Goal: Transaction & Acquisition: Purchase product/service

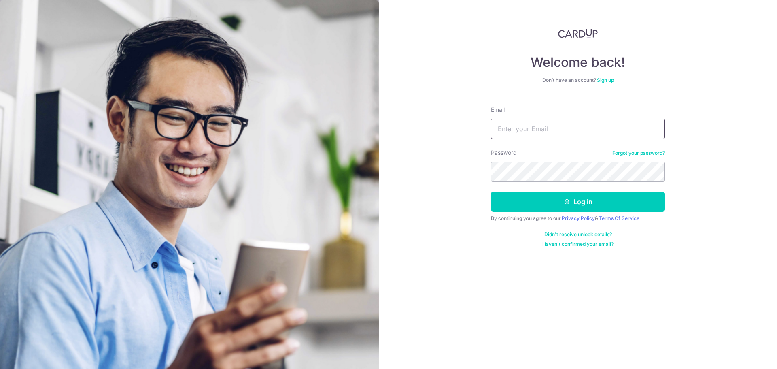
click at [523, 125] on input "Email" at bounding box center [578, 129] width 174 height 20
click at [533, 125] on input "Email" at bounding box center [578, 129] width 174 height 20
type input "[PERSON_NAME][EMAIL_ADDRESS][DOMAIN_NAME]"
click at [491, 191] on button "Log in" at bounding box center [578, 201] width 174 height 20
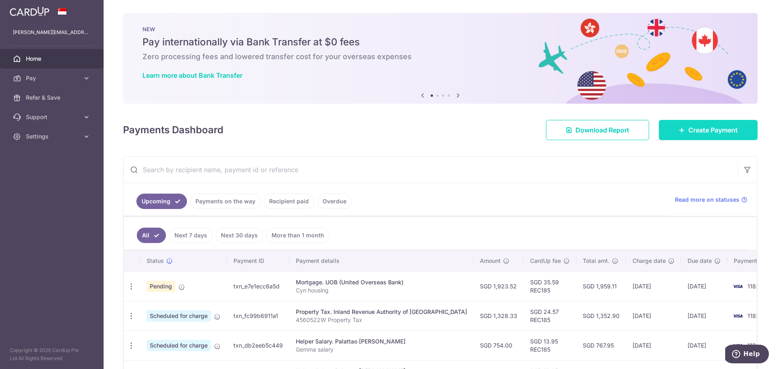
click at [688, 128] on span "Create Payment" at bounding box center [712, 130] width 49 height 10
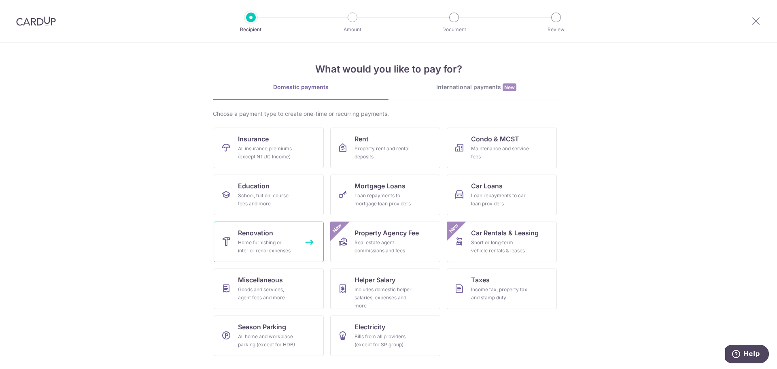
click at [272, 244] on div "Home furnishing or interior reno-expenses" at bounding box center [267, 246] width 58 height 16
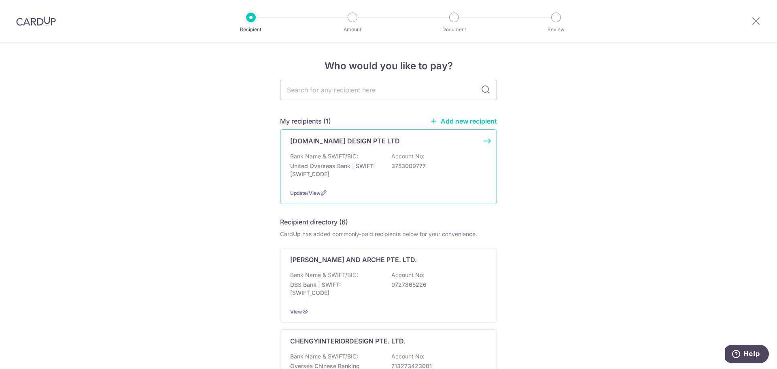
click at [356, 153] on div "Bank Name & SWIFT/BIC: United Overseas Bank | SWIFT: UOVBSGSGXXX Account No: 37…" at bounding box center [388, 167] width 197 height 30
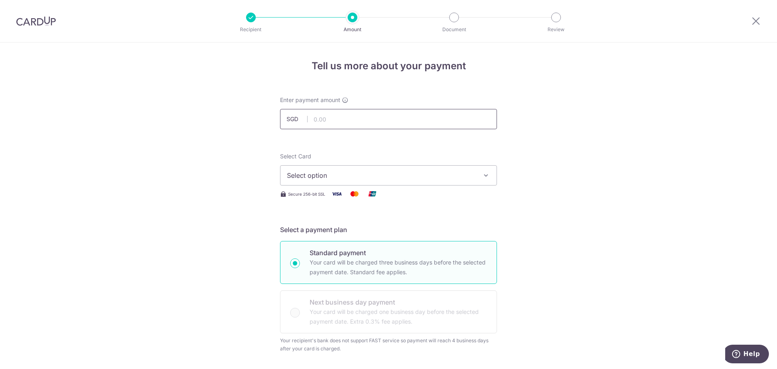
click at [326, 115] on input "text" at bounding box center [388, 119] width 217 height 20
click at [322, 118] on input "text" at bounding box center [388, 119] width 217 height 20
type input "20,000.00"
click at [379, 176] on span "Select option" at bounding box center [381, 175] width 189 height 10
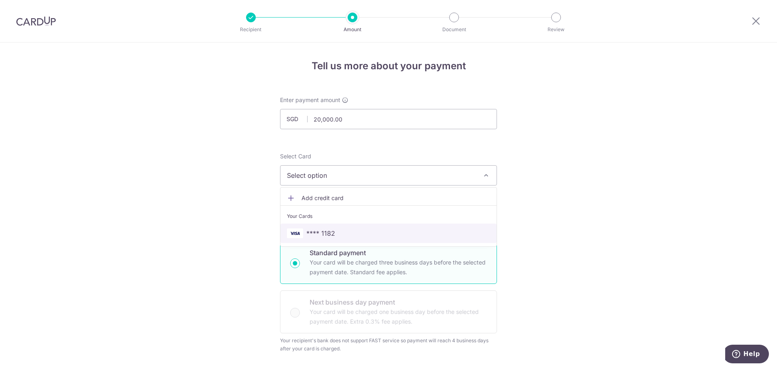
click at [322, 229] on span "**** 1182" at bounding box center [320, 233] width 29 height 10
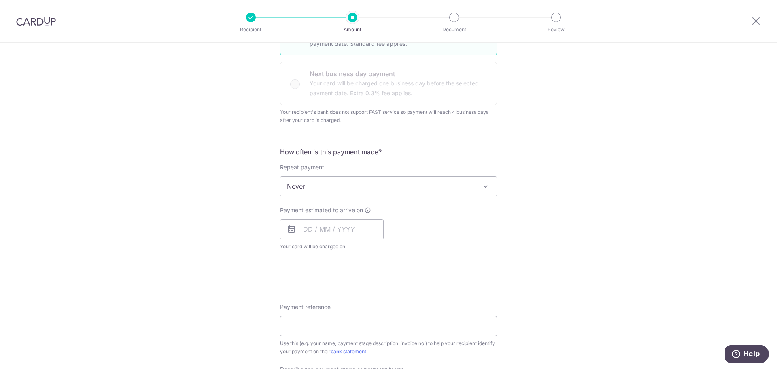
scroll to position [243, 0]
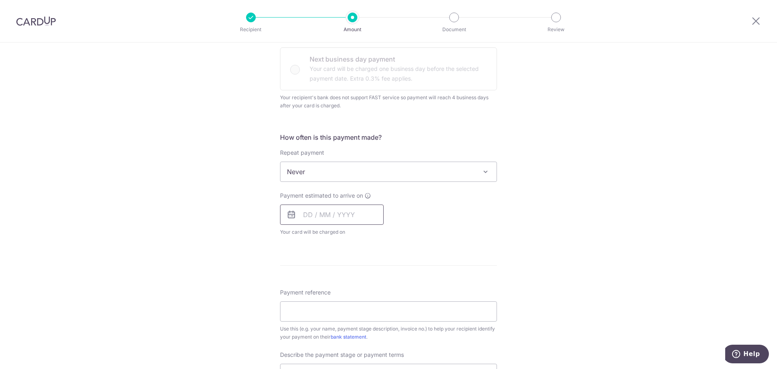
click at [302, 213] on input "text" at bounding box center [332, 214] width 104 height 20
click at [358, 318] on link "23" at bounding box center [361, 320] width 13 height 13
type input "[DATE]"
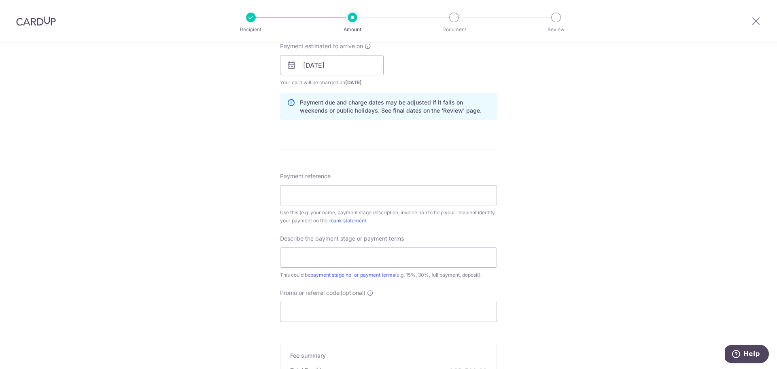
scroll to position [405, 0]
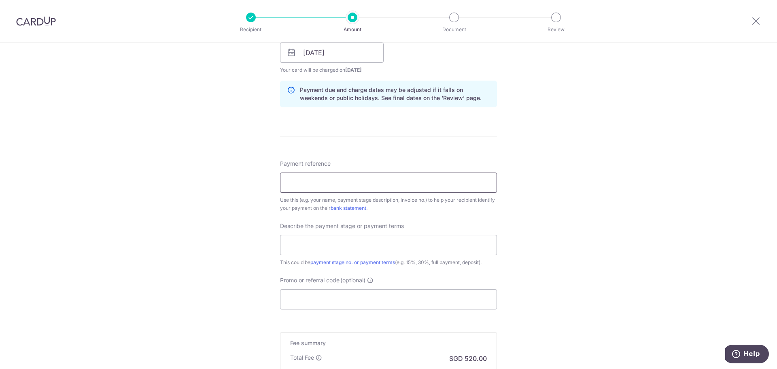
click at [348, 180] on input "Payment reference" at bounding box center [388, 182] width 217 height 20
type input "cynthia wu 45 pct A"
click at [381, 246] on input "text" at bounding box center [388, 245] width 217 height 20
type input "45pct 27,510.18 = PART A 20,000"
click at [350, 180] on input "cynthia wu 45 pct A" at bounding box center [388, 182] width 217 height 20
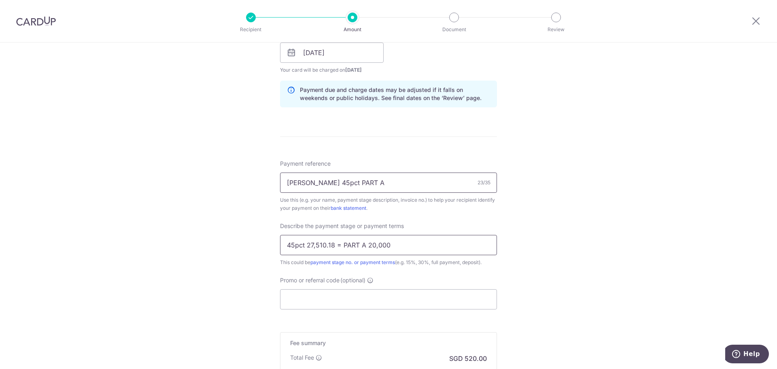
type input "cynthia wu 45pct PART A"
click at [408, 244] on input "45pct 27,510.18 = PART A 20,000" at bounding box center [388, 245] width 217 height 20
click at [379, 291] on input "Promo or referral code (optional)" at bounding box center [388, 299] width 217 height 20
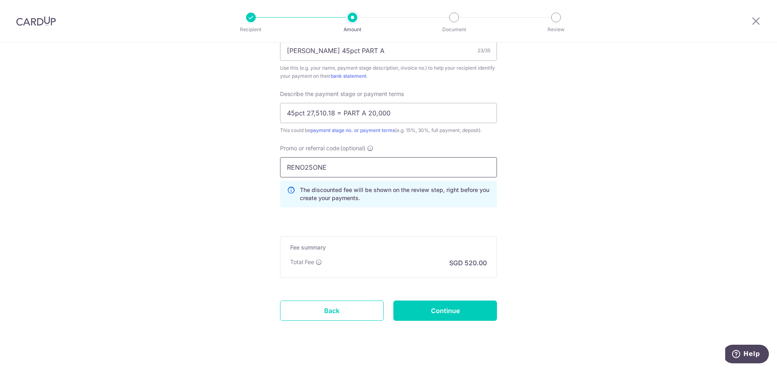
scroll to position [549, 0]
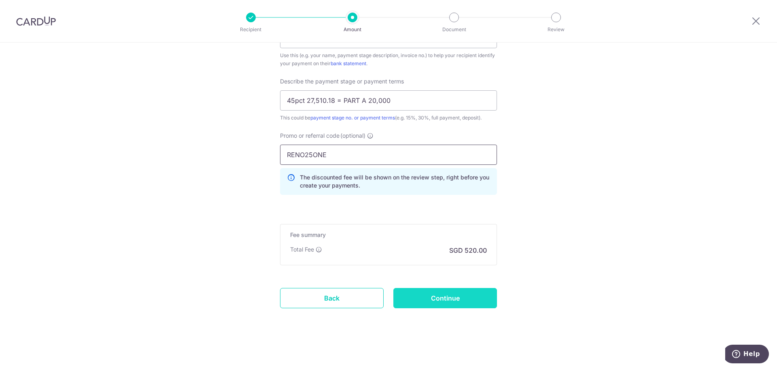
type input "RENO25ONE"
click at [467, 295] on input "Continue" at bounding box center [445, 298] width 104 height 20
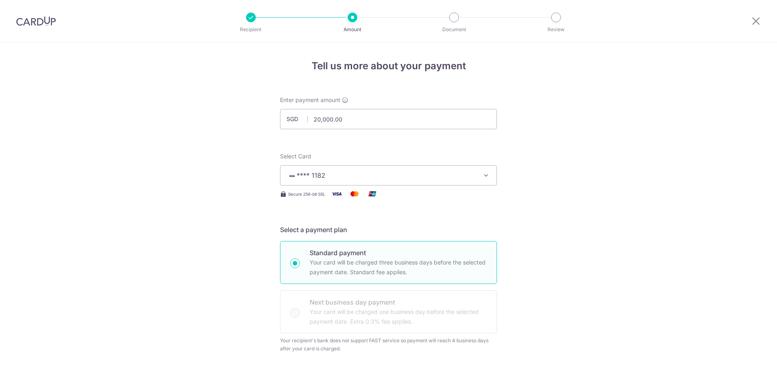
scroll to position [561, 0]
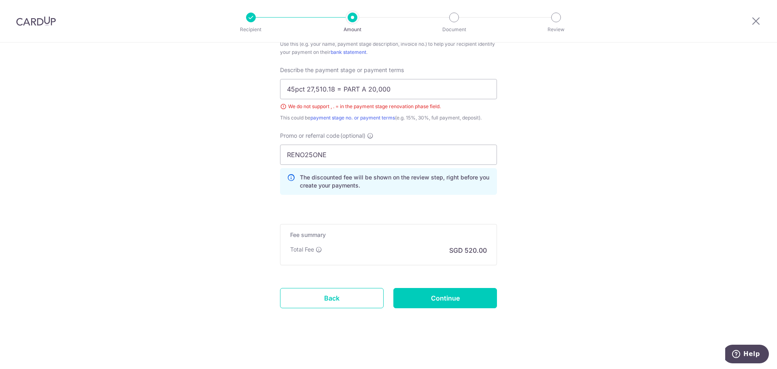
click at [280, 106] on div "We do not support , . = in the payment stage renovation phase field." at bounding box center [388, 106] width 217 height 8
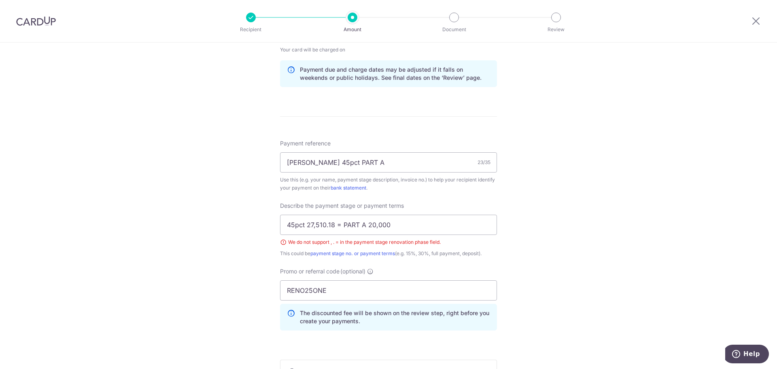
scroll to position [439, 0]
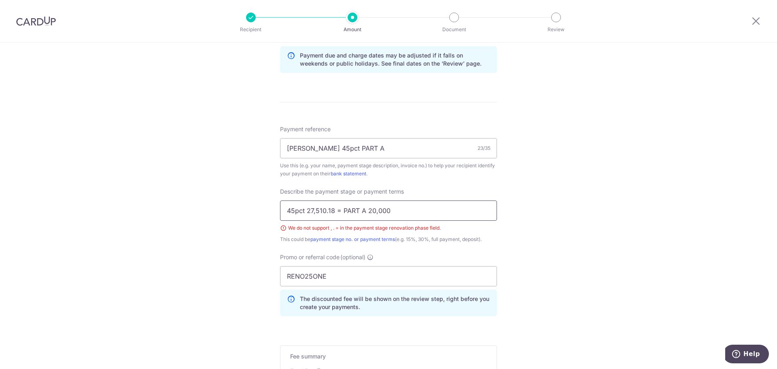
click at [396, 210] on input "45pct 27,510.18 = PART A 20,000" at bounding box center [388, 210] width 217 height 20
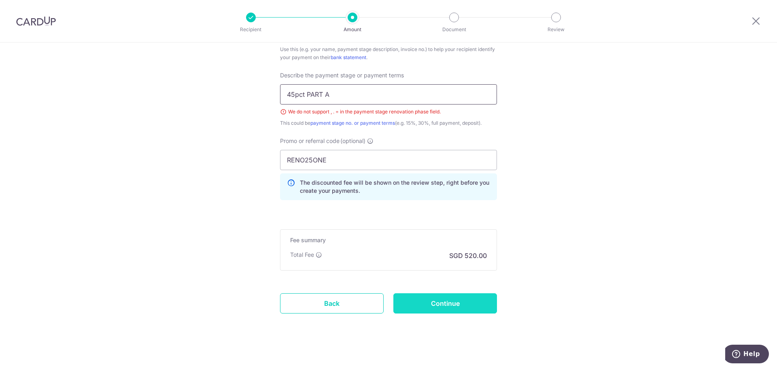
scroll to position [561, 0]
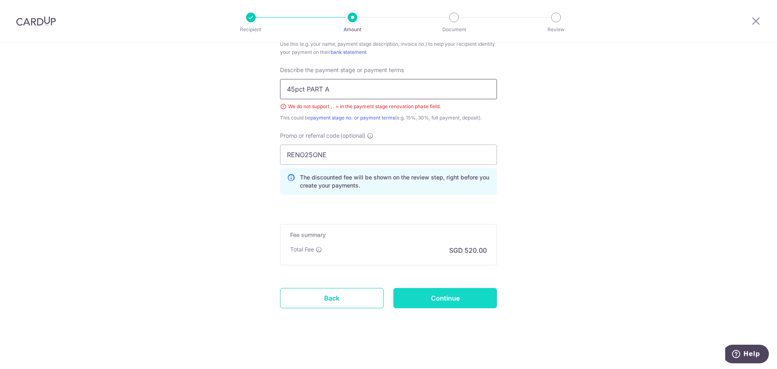
type input "45pct PART A"
click at [465, 298] on input "Continue" at bounding box center [445, 298] width 104 height 20
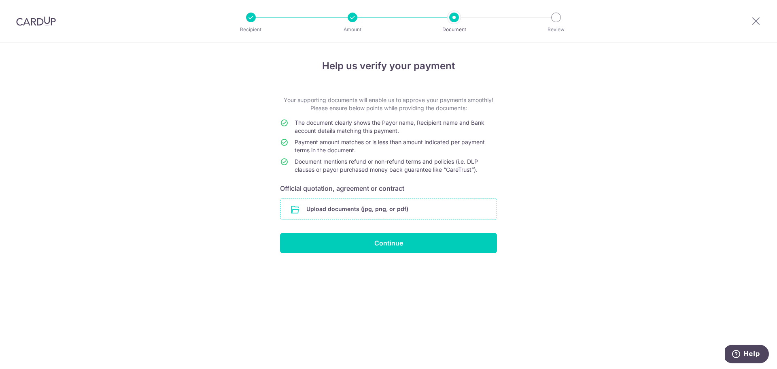
click at [402, 206] on input "file" at bounding box center [388, 208] width 216 height 21
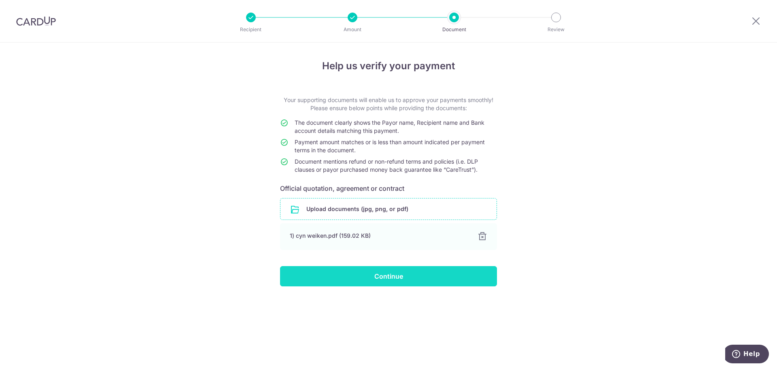
click at [447, 274] on input "Continue" at bounding box center [388, 276] width 217 height 20
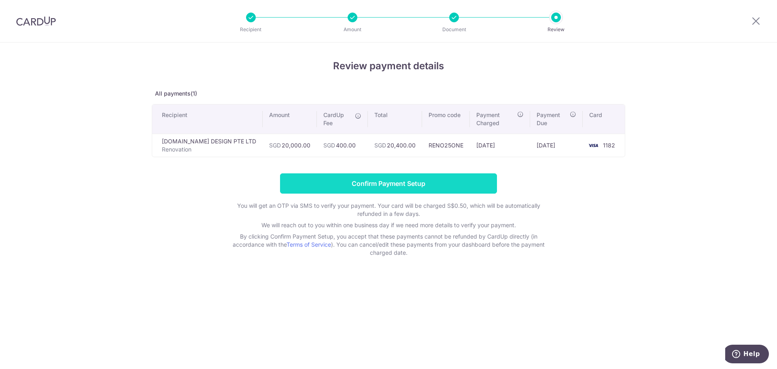
click at [416, 181] on input "Confirm Payment Setup" at bounding box center [388, 183] width 217 height 20
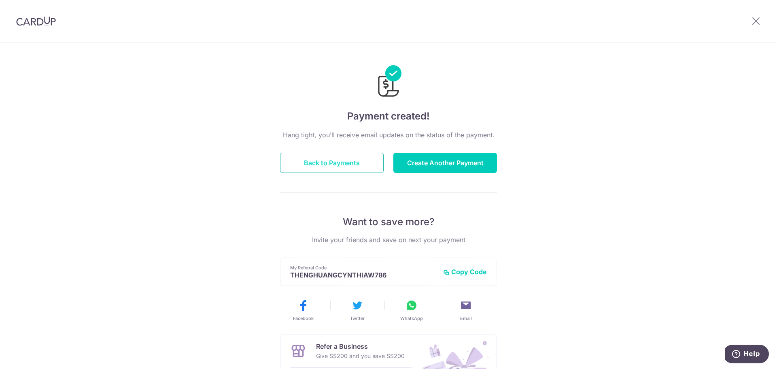
click at [354, 163] on button "Back to Payments" at bounding box center [332, 163] width 104 height 20
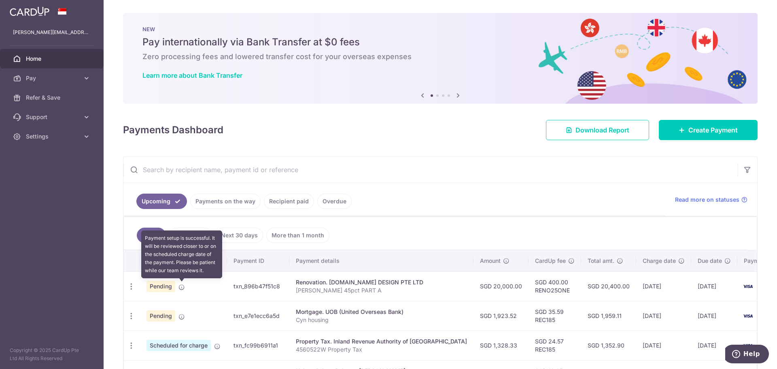
click at [182, 287] on icon at bounding box center [181, 287] width 6 height 6
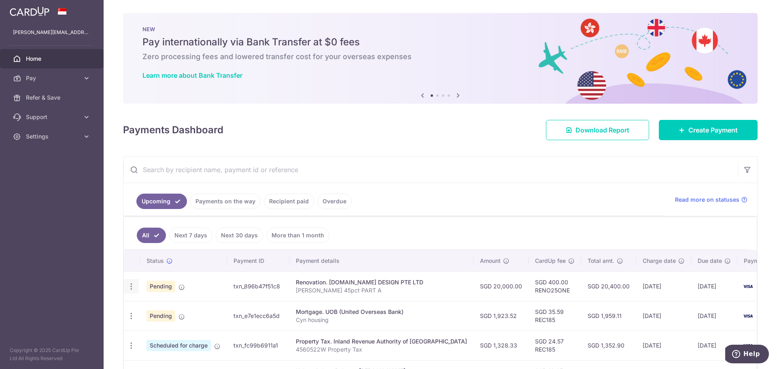
click at [130, 287] on icon "button" at bounding box center [131, 286] width 8 height 8
click at [157, 309] on span "Update payment" at bounding box center [174, 309] width 55 height 10
radio input "true"
type input "20,000.00"
type input "23/10/2025"
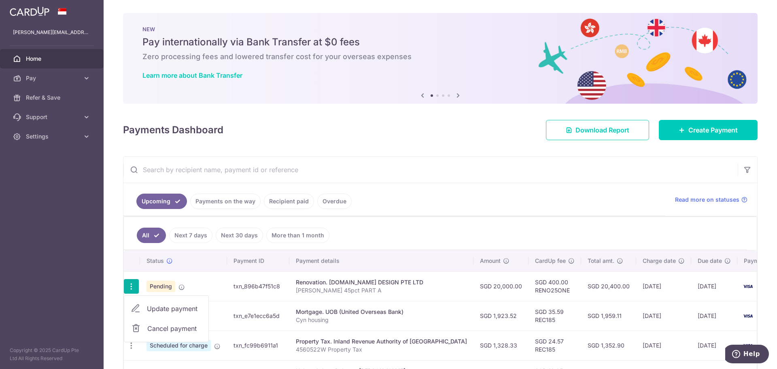
type input "cynthia wu 45pct PART A"
type input "45pct PART A"
type input "RENO25ONE"
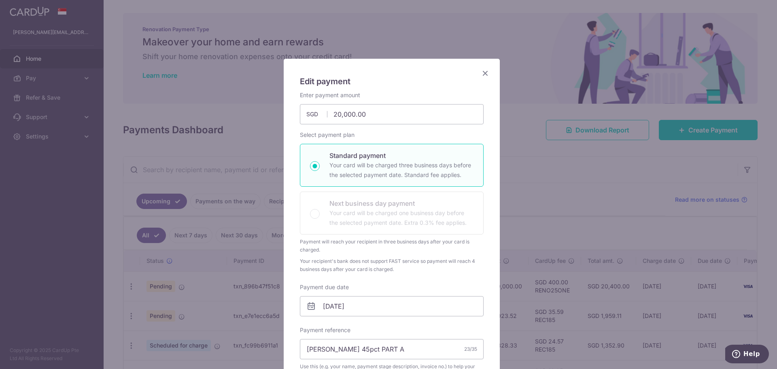
click at [482, 72] on icon "Close" at bounding box center [485, 73] width 10 height 10
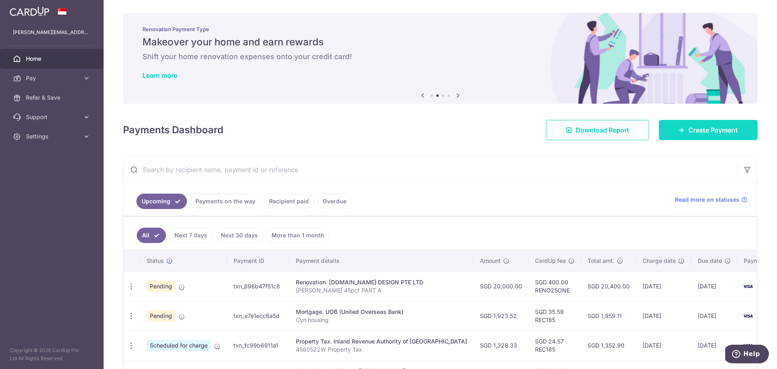
click at [702, 125] on span "Create Payment" at bounding box center [712, 130] width 49 height 10
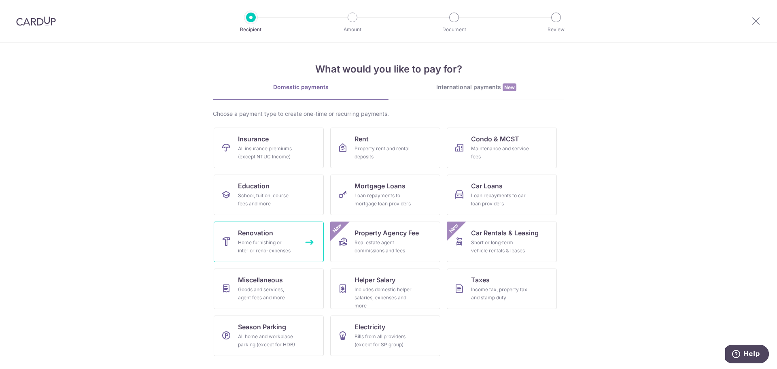
click at [282, 236] on link "Renovation Home furnishing or interior reno-expenses" at bounding box center [269, 241] width 110 height 40
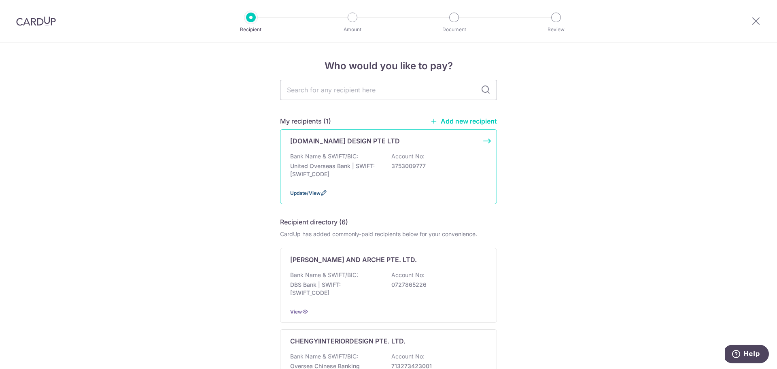
click at [296, 193] on span "Update/View" at bounding box center [305, 193] width 30 height 6
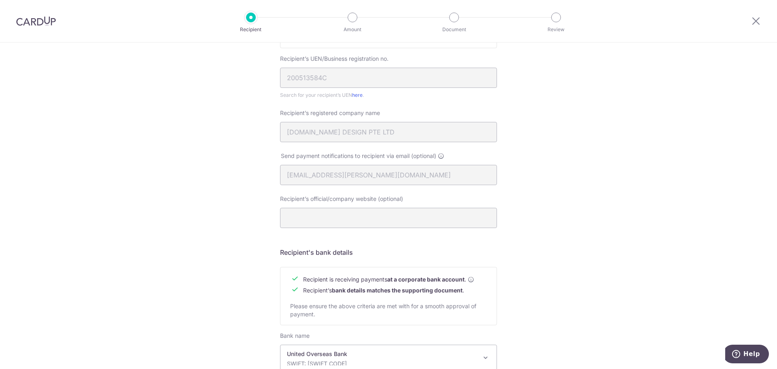
scroll to position [271, 0]
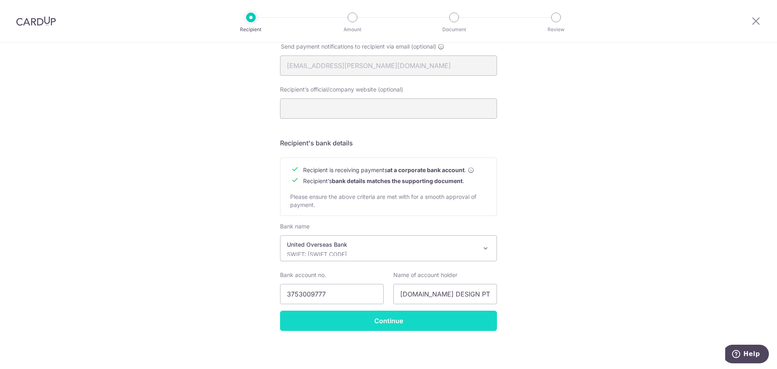
click at [382, 320] on input "Continue" at bounding box center [388, 320] width 217 height 20
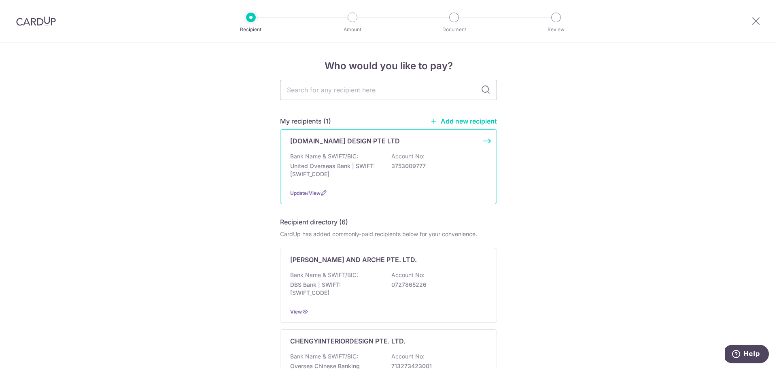
click at [346, 168] on p "United Overseas Bank | SWIFT: [SWIFT_CODE]" at bounding box center [335, 170] width 91 height 16
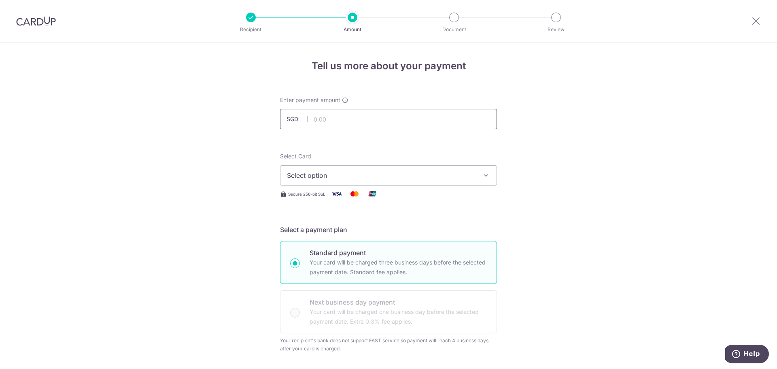
click at [341, 113] on input "text" at bounding box center [388, 119] width 217 height 20
type input "7,510.18"
click at [340, 169] on button "Select option" at bounding box center [388, 175] width 217 height 20
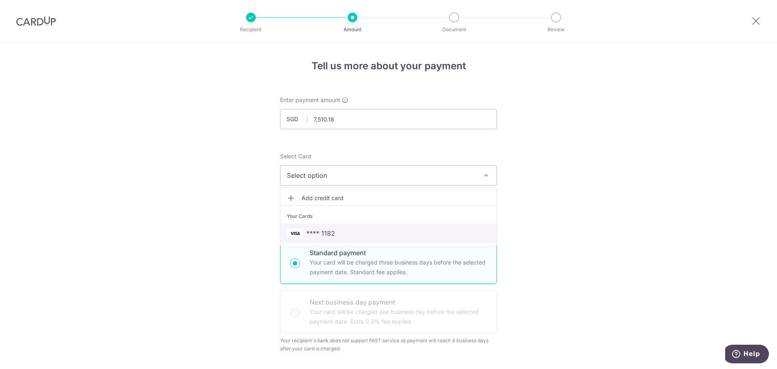
click at [330, 233] on span "**** 1182" at bounding box center [320, 233] width 29 height 10
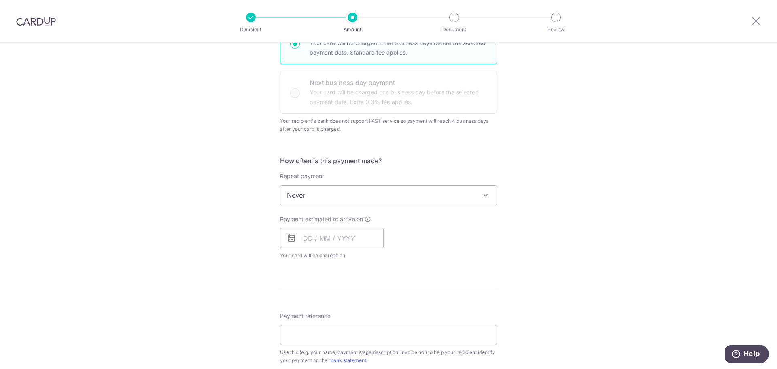
scroll to position [243, 0]
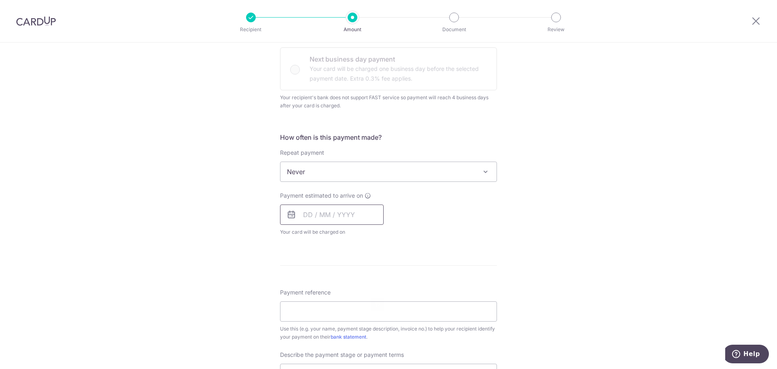
click at [302, 208] on input "text" at bounding box center [332, 214] width 104 height 20
click at [362, 323] on link "23" at bounding box center [361, 320] width 13 height 13
type input "[DATE]"
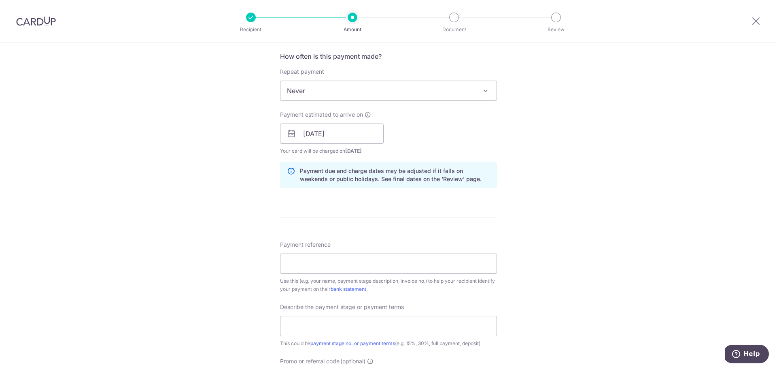
scroll to position [364, 0]
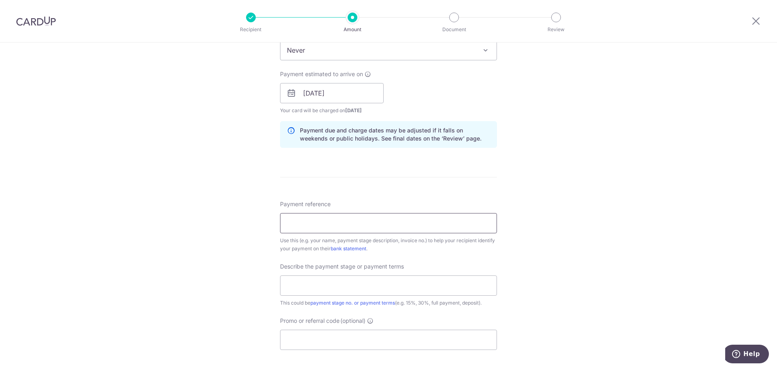
click at [381, 221] on input "Payment reference" at bounding box center [388, 223] width 217 height 20
click at [369, 224] on input "cynthia wu 45pct PART A" at bounding box center [388, 223] width 217 height 20
type input "cynthia wu 45pct PART B"
click at [379, 285] on input "text" at bounding box center [388, 285] width 217 height 20
click at [343, 283] on input "45pct PART A" at bounding box center [388, 285] width 217 height 20
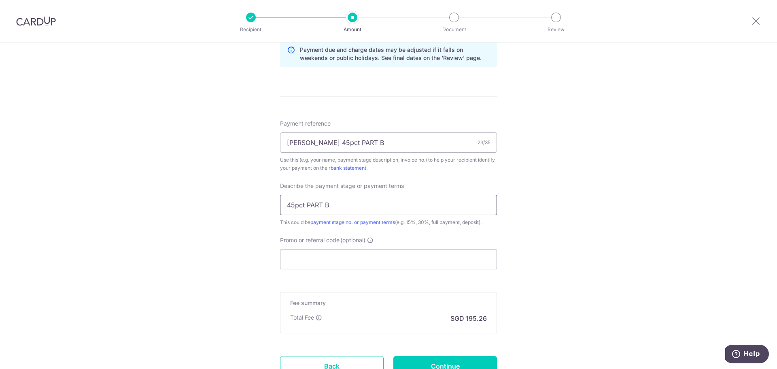
scroll to position [445, 0]
type input "45pct PART B"
click at [337, 259] on input "Promo or referral code (optional)" at bounding box center [388, 259] width 217 height 20
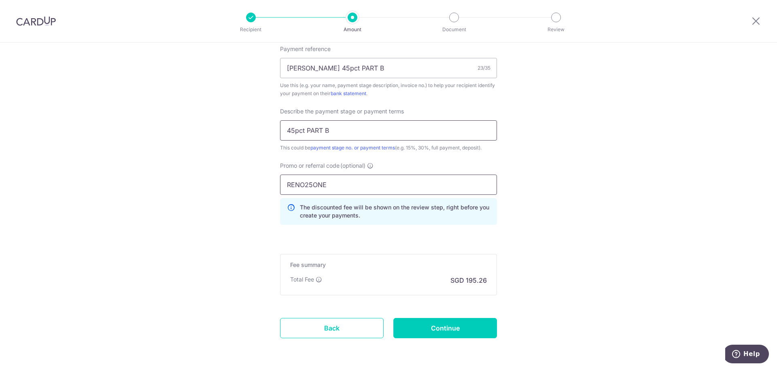
scroll to position [526, 0]
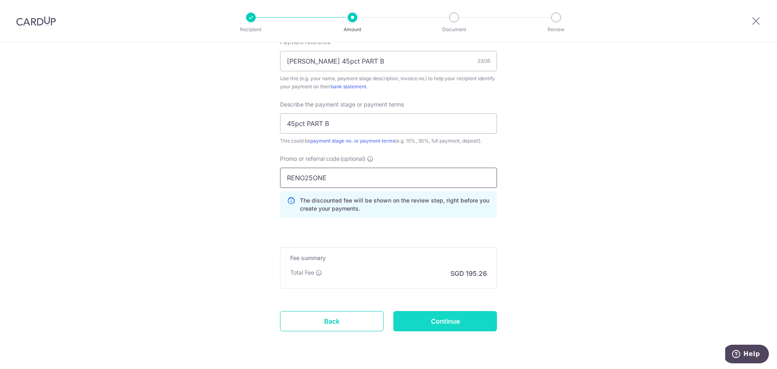
type input "RENO25ONE"
click at [444, 320] on input "Continue" at bounding box center [445, 321] width 104 height 20
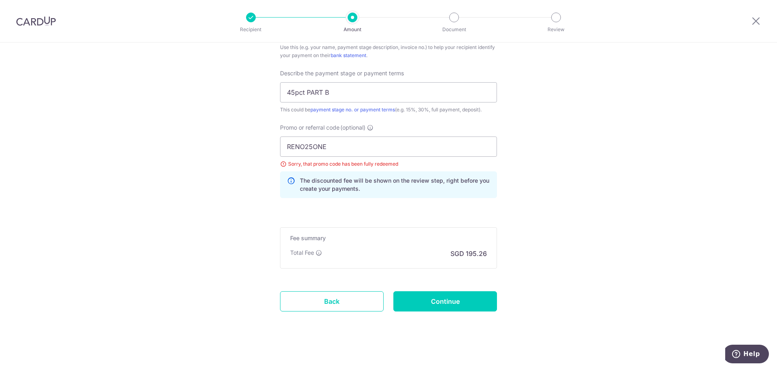
scroll to position [561, 0]
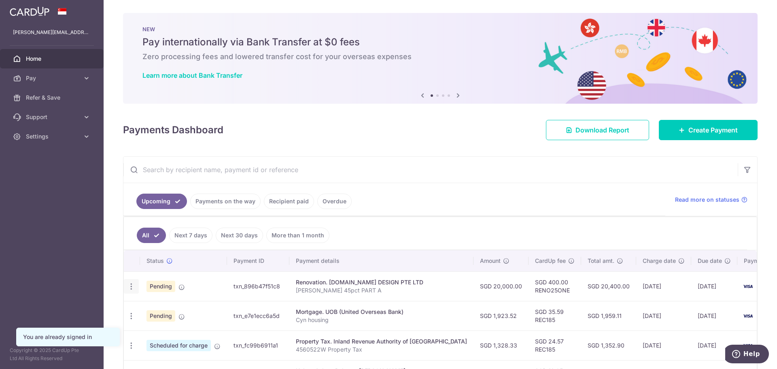
click at [133, 286] on icon "button" at bounding box center [131, 286] width 8 height 8
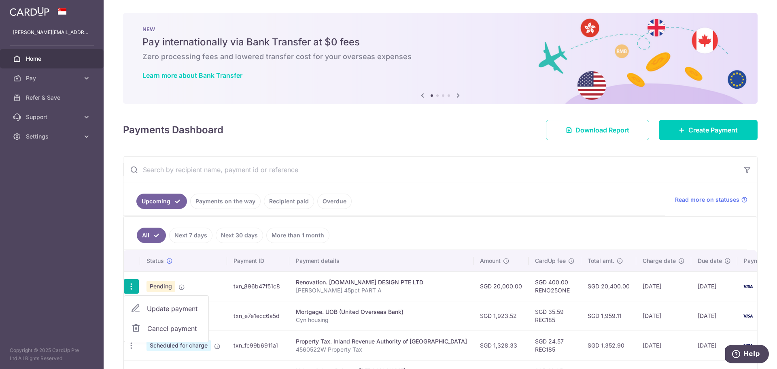
click at [158, 308] on span "Update payment" at bounding box center [174, 309] width 55 height 10
radio input "true"
type input "20,000.00"
type input "[DATE]"
type input "cynthia wu 45pct PART A"
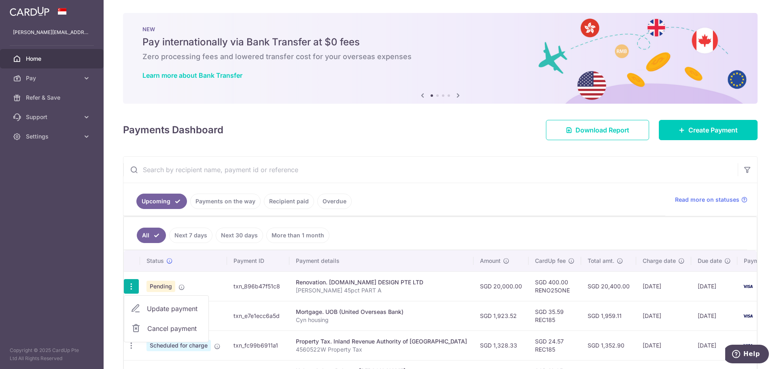
type input "45pct PART A"
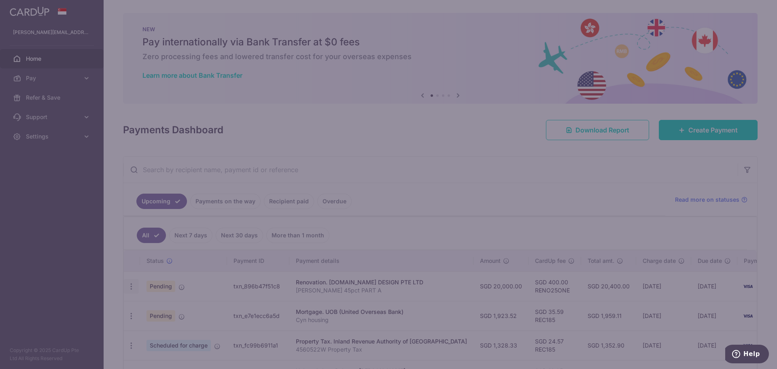
type input "RENO25ONE"
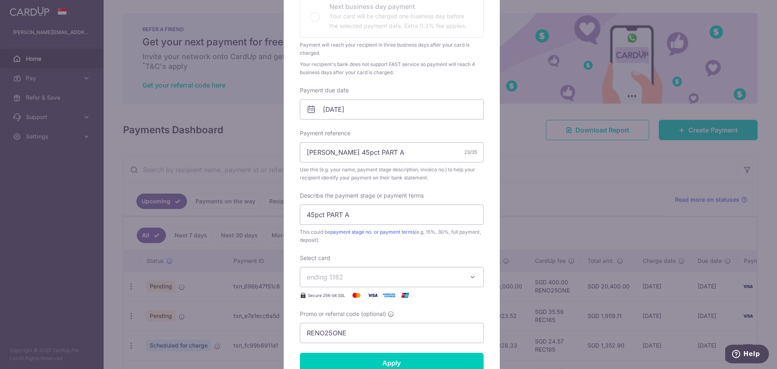
scroll to position [202, 0]
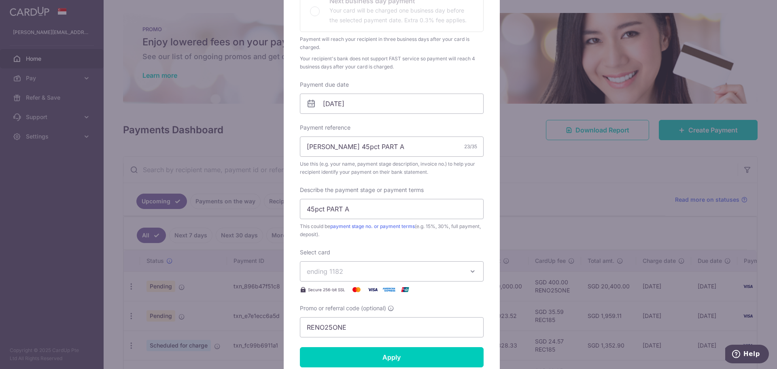
click at [436, 163] on span "Use this (e.g. your name, payment stage description, invoice no.) to help your …" at bounding box center [392, 168] width 184 height 16
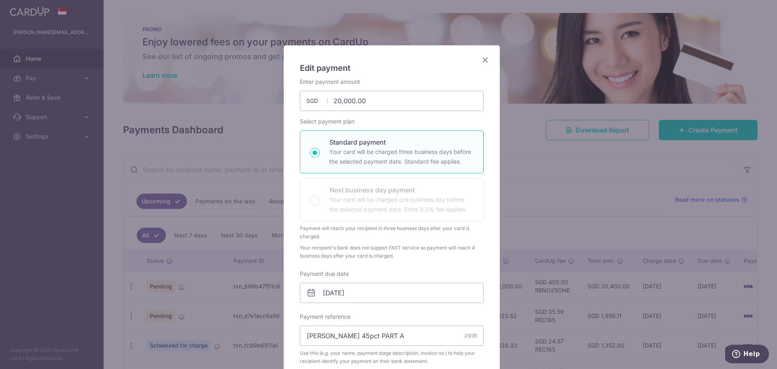
scroll to position [0, 0]
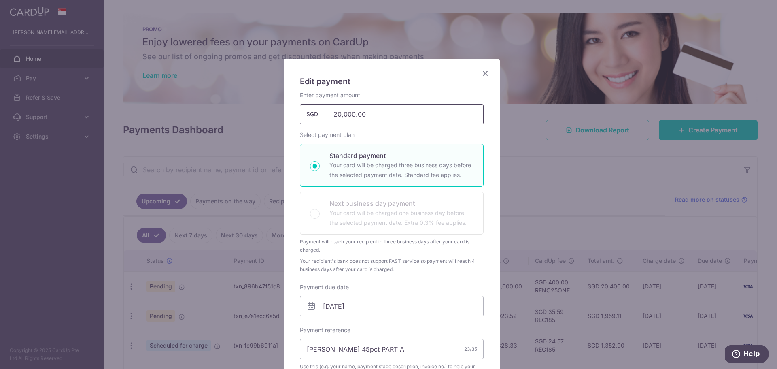
click at [389, 112] on input "20,000.00" at bounding box center [392, 114] width 184 height 20
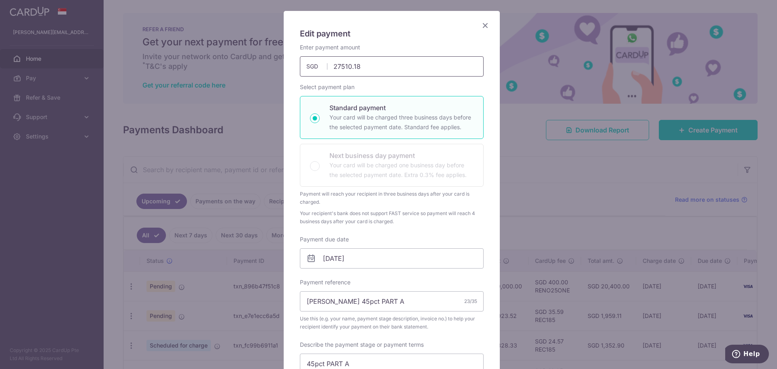
scroll to position [121, 0]
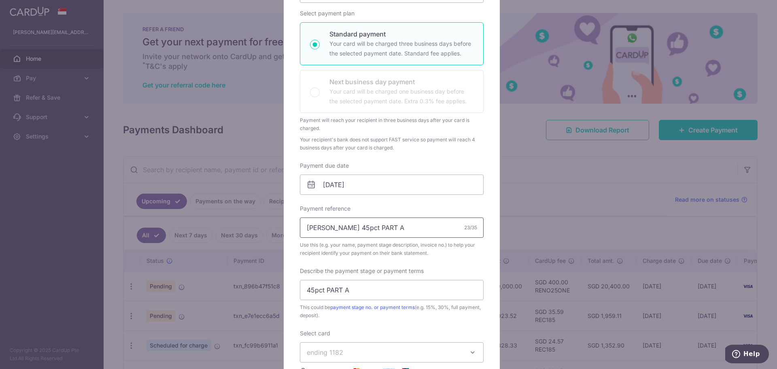
type input "27,510.18"
click at [413, 229] on input "cynthia wu 45pct PART A" at bounding box center [392, 227] width 184 height 20
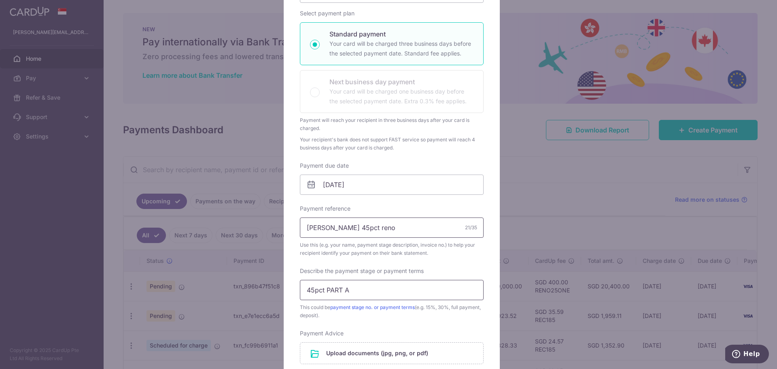
type input "[PERSON_NAME] 45pct reno"
click at [353, 289] on input "45pct PART A" at bounding box center [392, 290] width 184 height 20
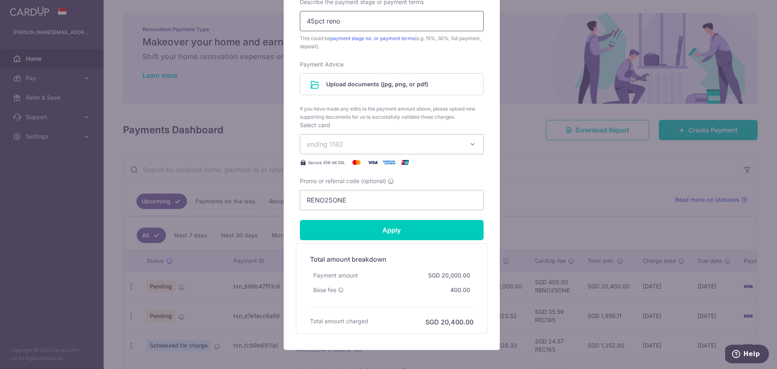
scroll to position [405, 0]
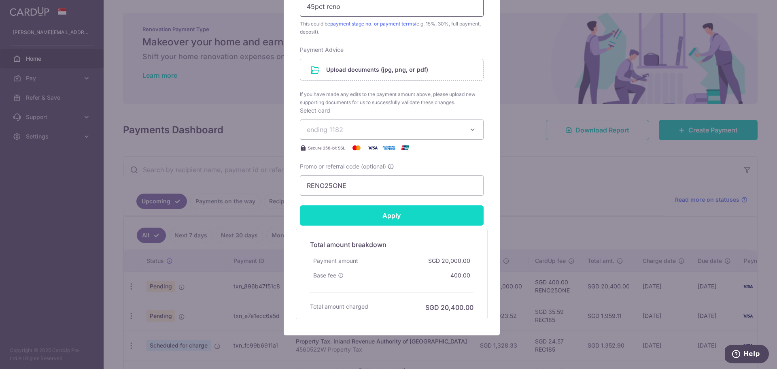
type input "45pct reno"
click at [382, 212] on input "Apply" at bounding box center [392, 215] width 184 height 20
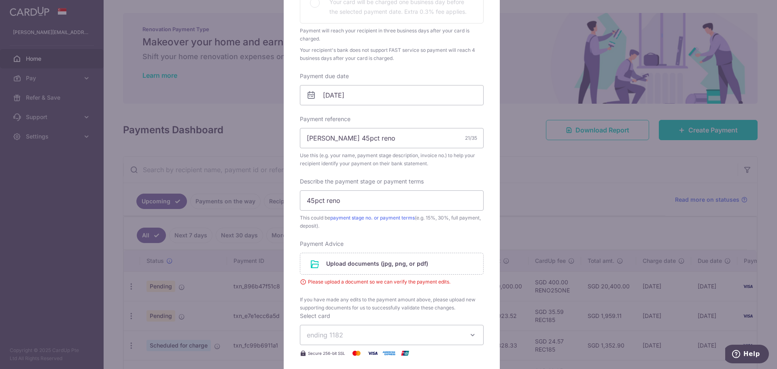
scroll to position [202, 0]
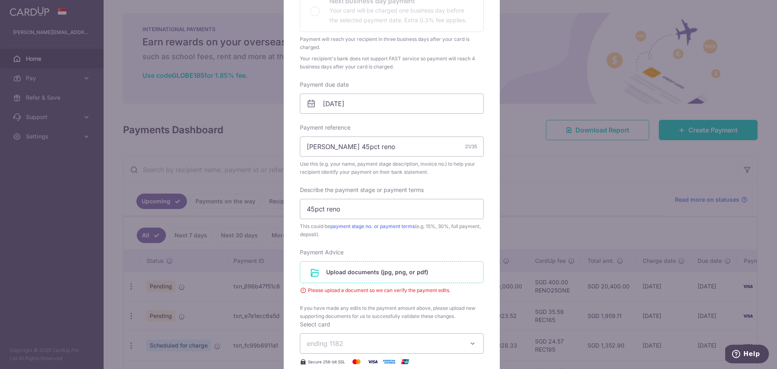
click at [378, 269] on input "file" at bounding box center [391, 271] width 183 height 21
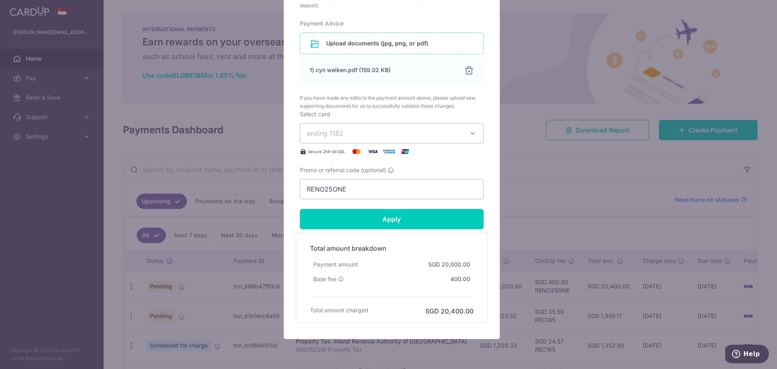
scroll to position [445, 0]
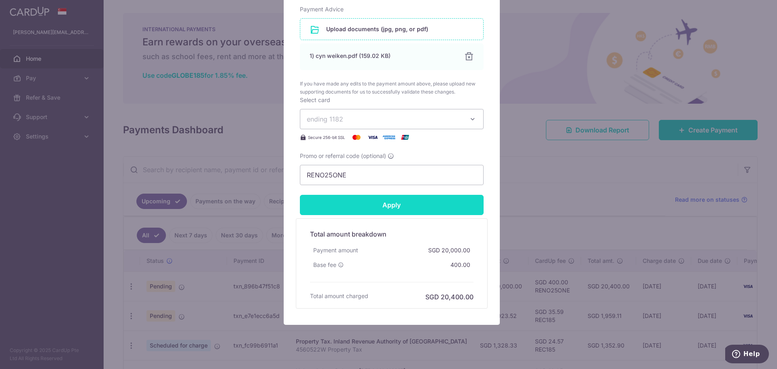
click at [392, 205] on input "Apply" at bounding box center [392, 205] width 184 height 20
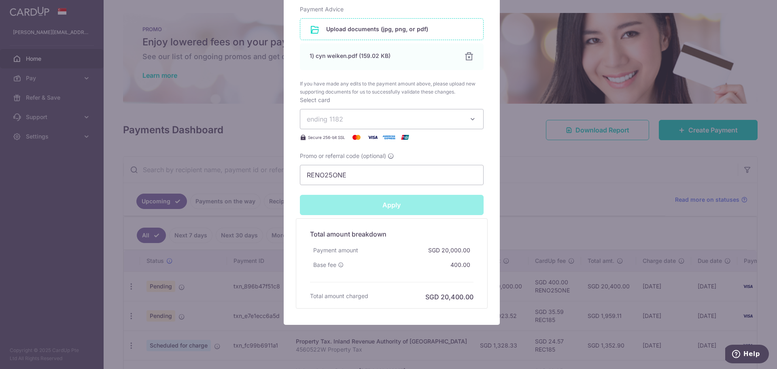
type input "Successfully Applied"
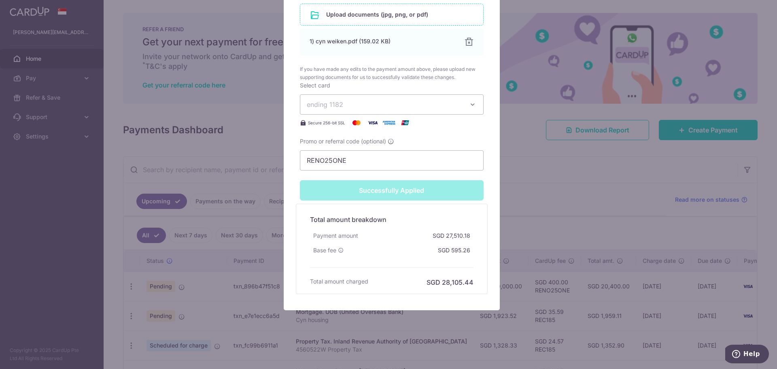
click at [407, 187] on div "Successfully Applied" at bounding box center [391, 190] width 193 height 20
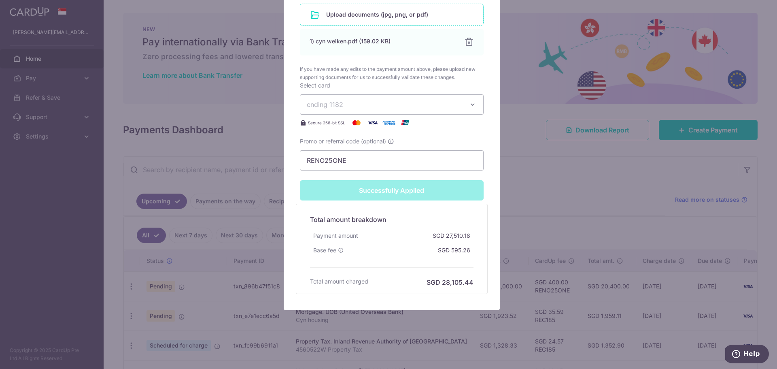
click at [421, 194] on div "Successfully Applied" at bounding box center [391, 190] width 193 height 20
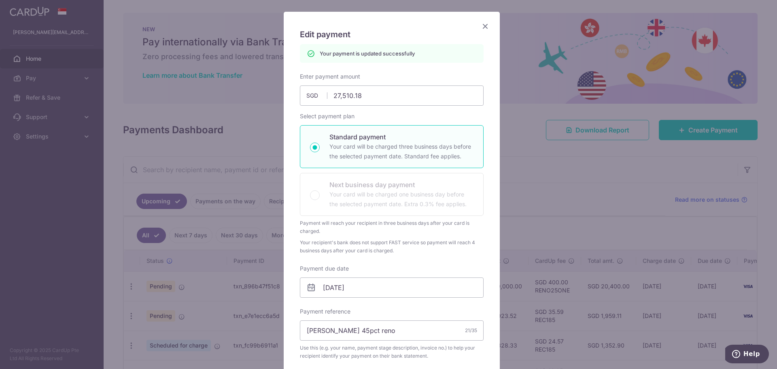
scroll to position [0, 0]
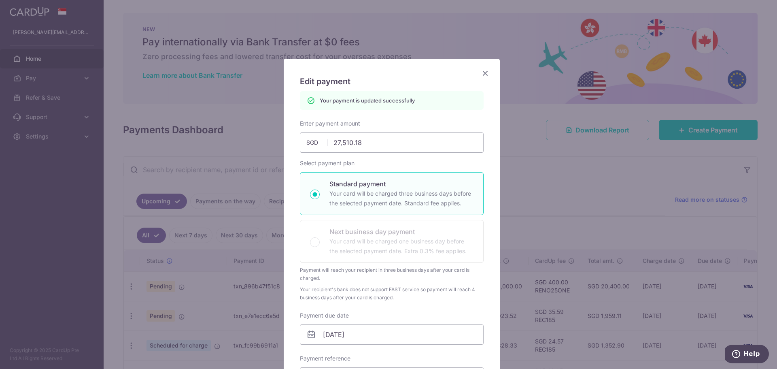
click at [481, 74] on icon "Close" at bounding box center [485, 73] width 10 height 10
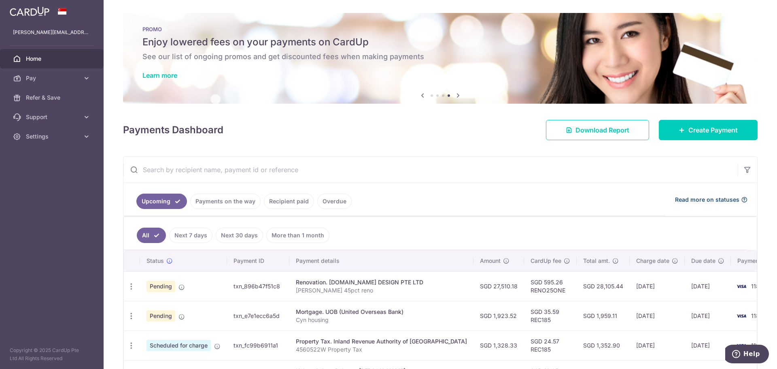
click at [741, 198] on icon at bounding box center [744, 199] width 6 height 6
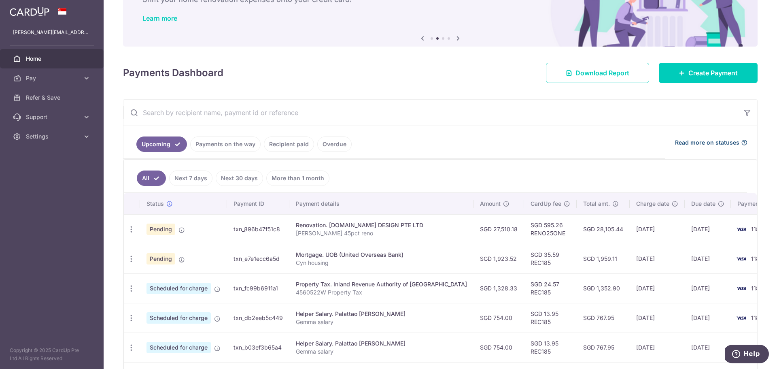
scroll to position [42, 0]
